Goal: Task Accomplishment & Management: Manage account settings

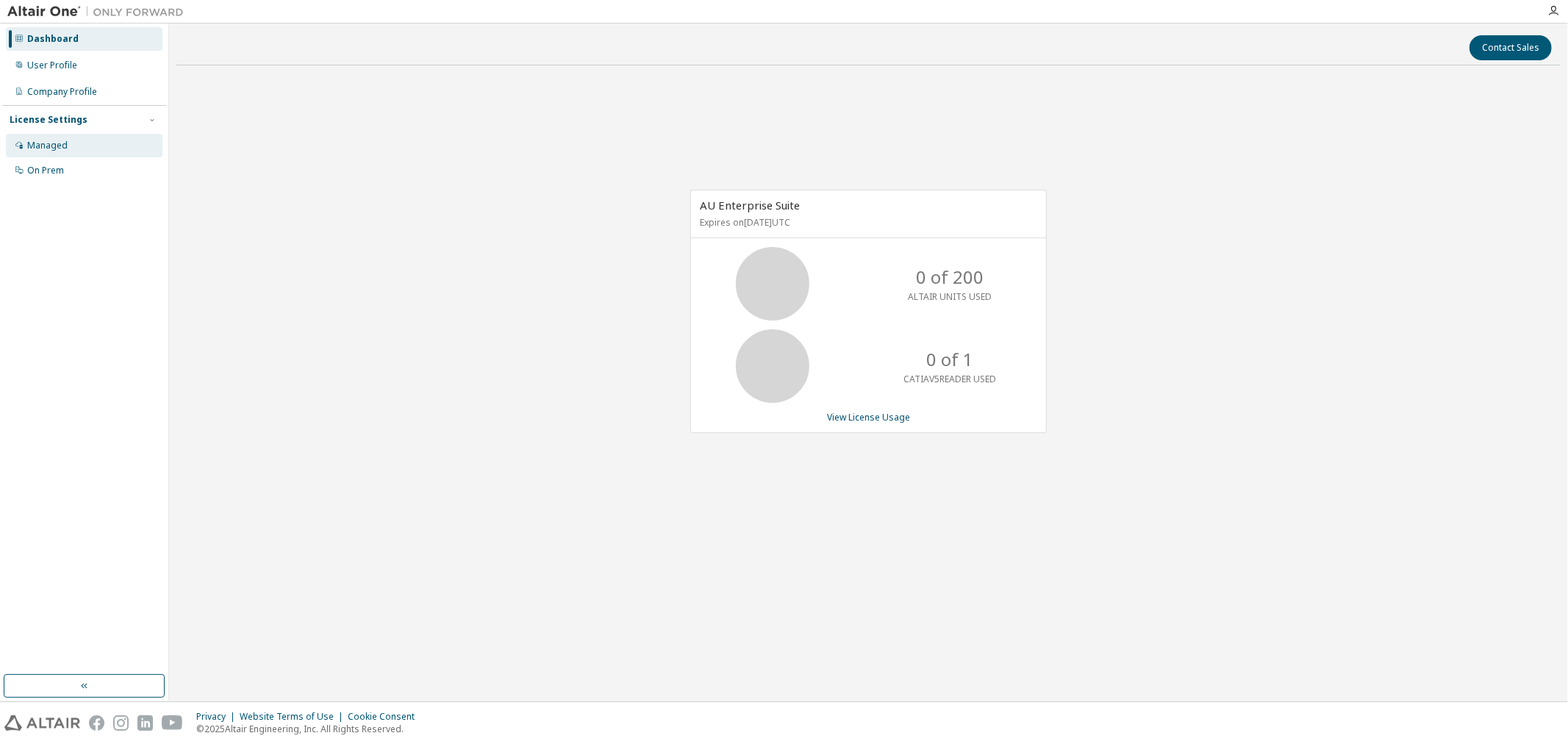
click at [83, 144] on div "Managed" at bounding box center [83, 145] width 156 height 23
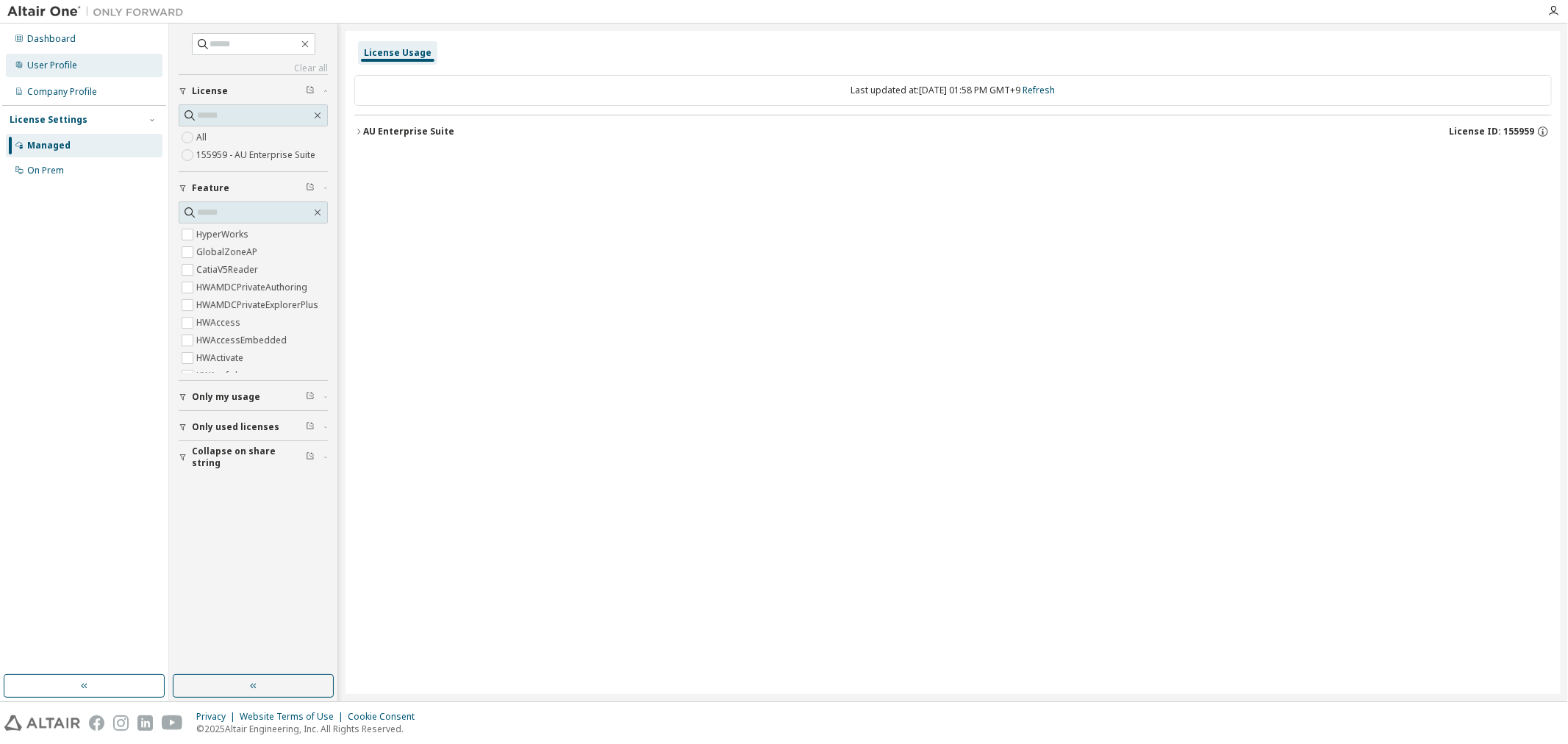
click at [88, 68] on div "User Profile" at bounding box center [83, 65] width 156 height 23
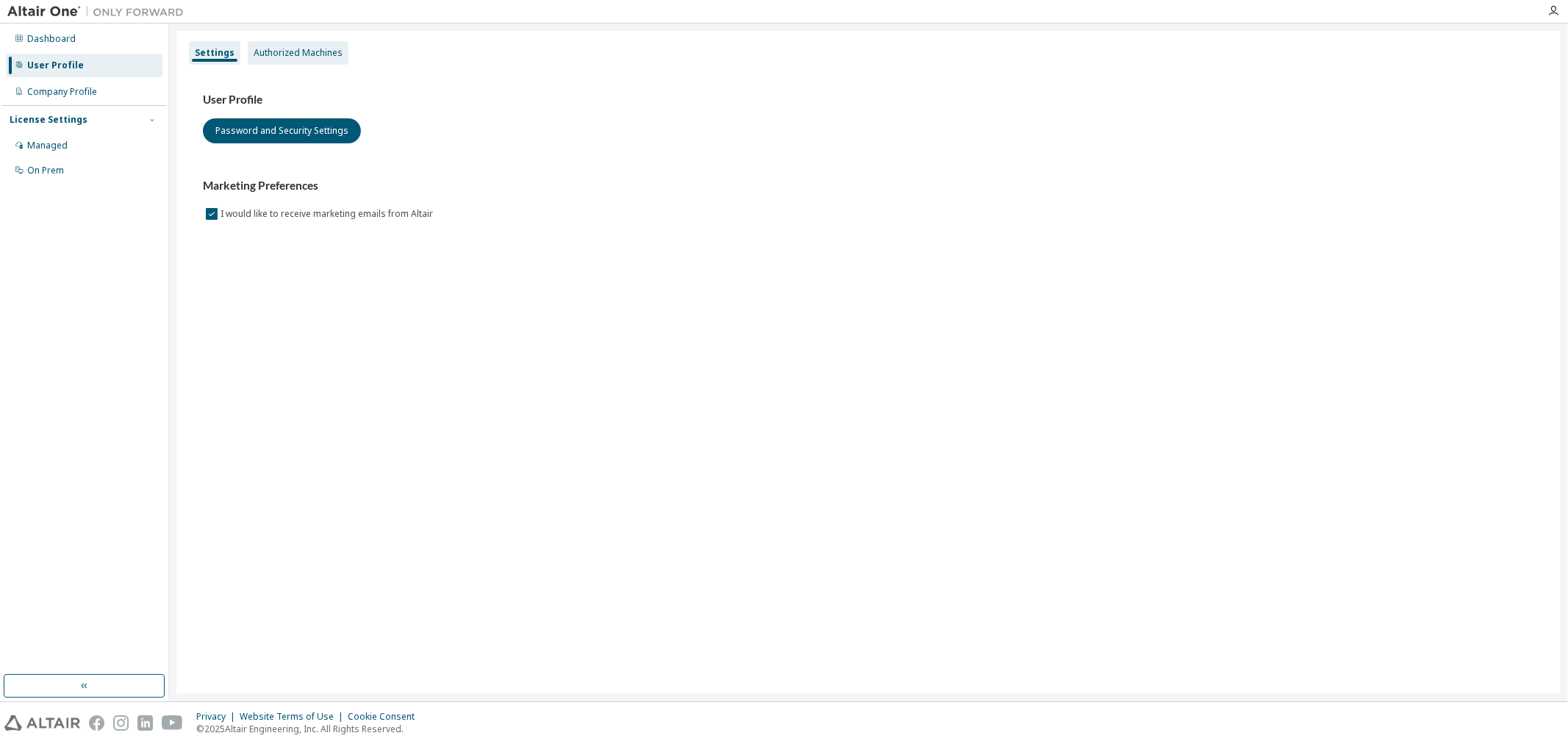
click at [308, 45] on div "Authorized Machines" at bounding box center [298, 53] width 100 height 23
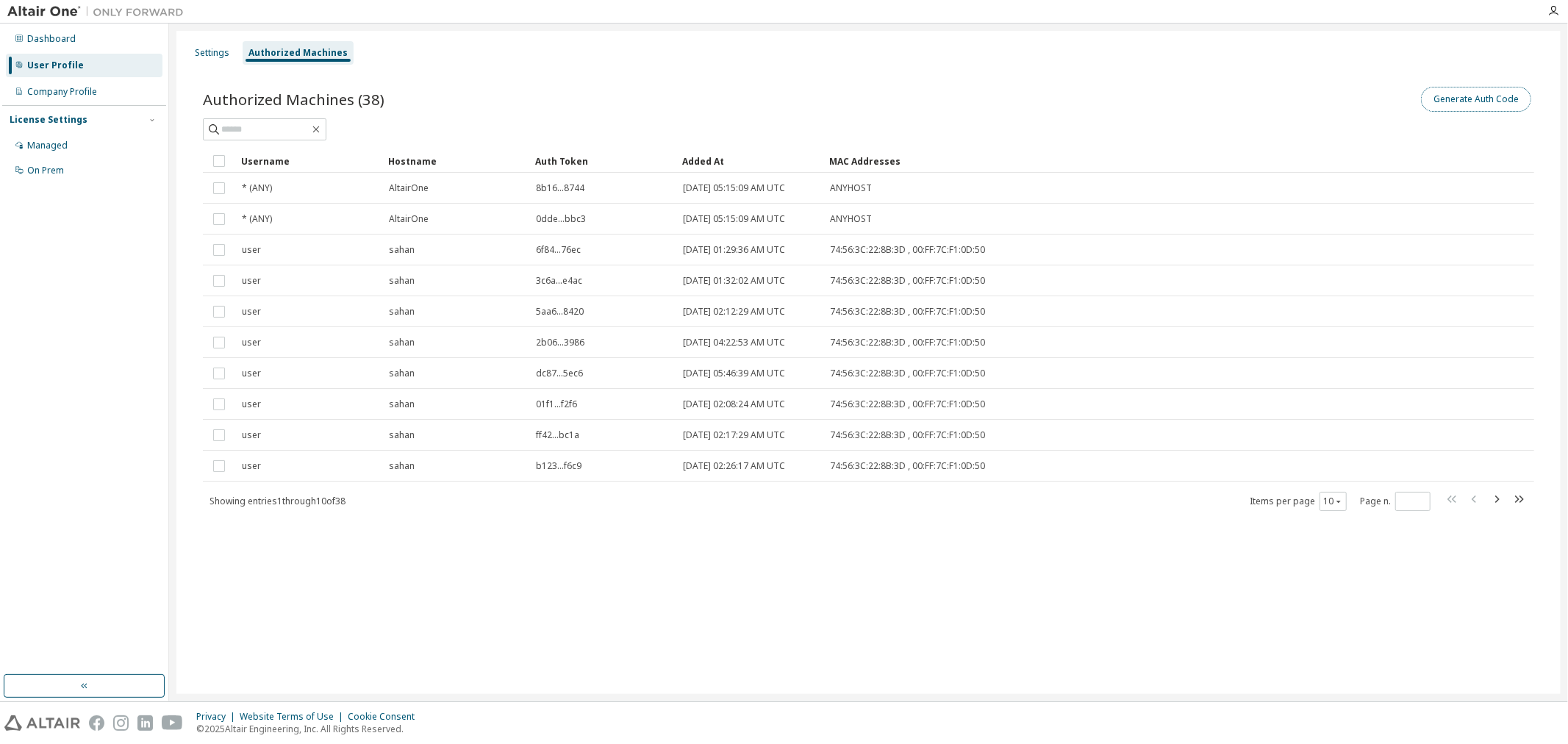
click at [1466, 108] on button "Generate Auth Code" at bounding box center [1476, 99] width 110 height 25
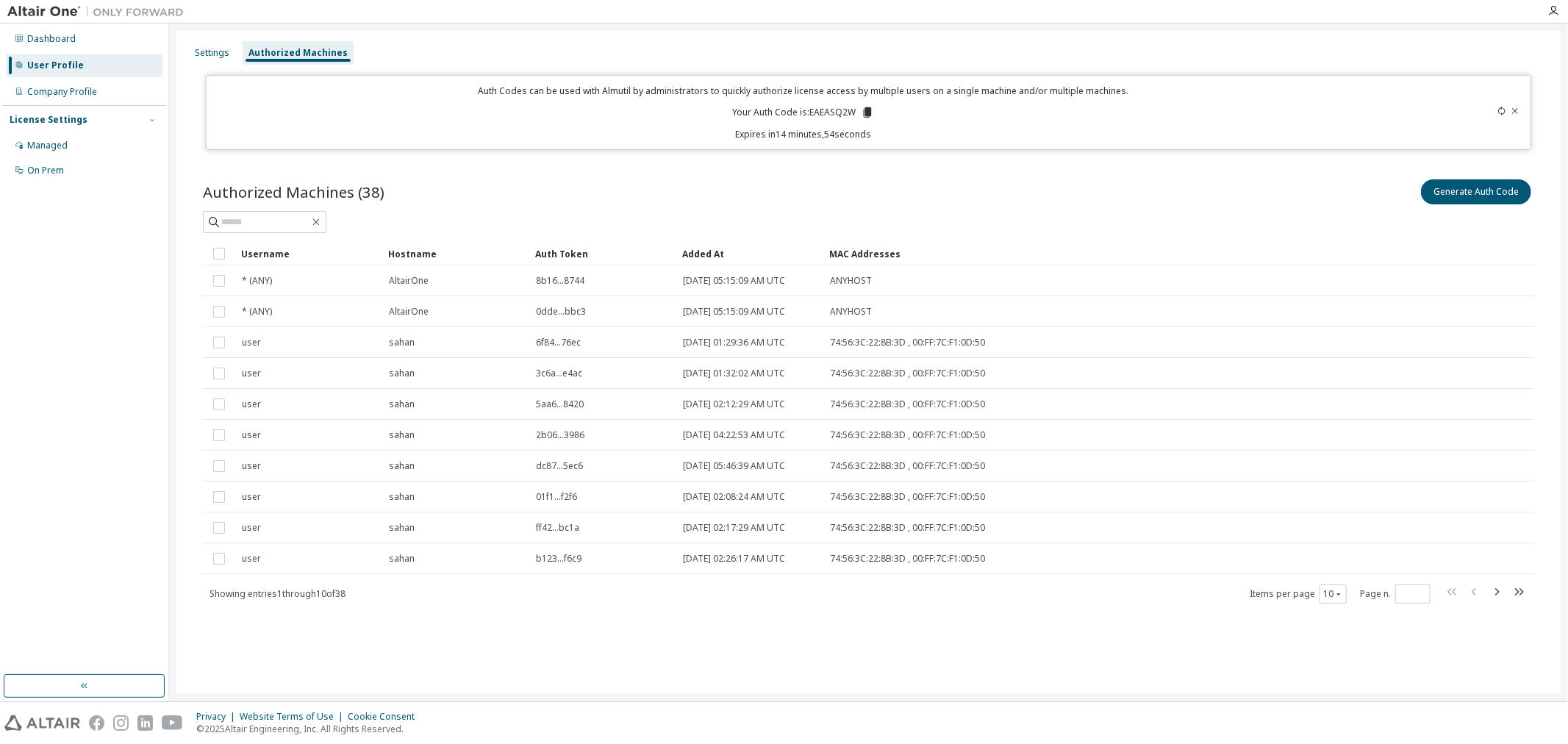
click at [888, 189] on div "Generate Auth Code" at bounding box center [1201, 192] width 666 height 31
